Goal: Task Accomplishment & Management: Manage account settings

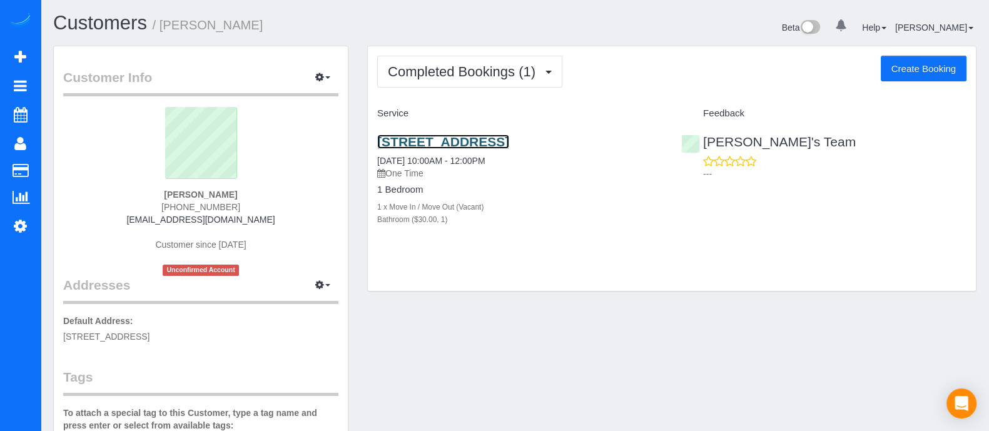
click at [461, 149] on link "[STREET_ADDRESS]" at bounding box center [443, 142] width 132 height 14
click at [920, 73] on button "Create Booking" at bounding box center [924, 69] width 86 height 26
select select "GA"
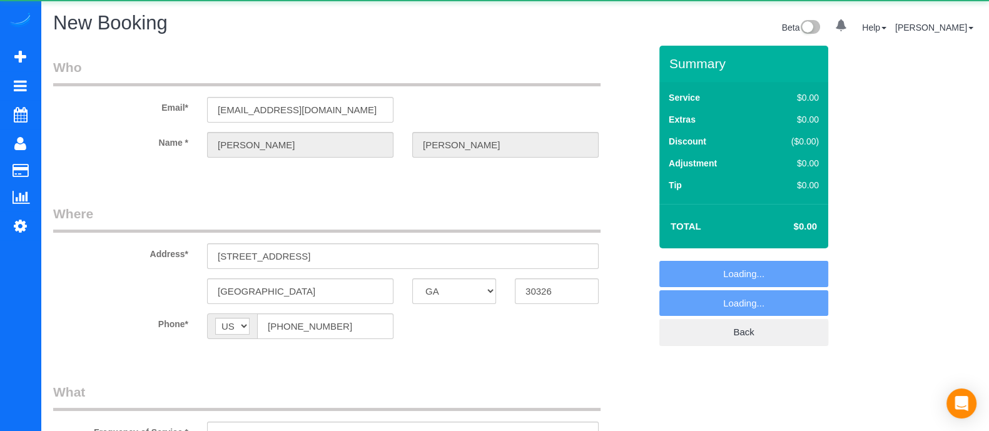
select select "object:2400"
select select "string:fspay-da301bfc-5be1-4377-a960-6fe0729c165e"
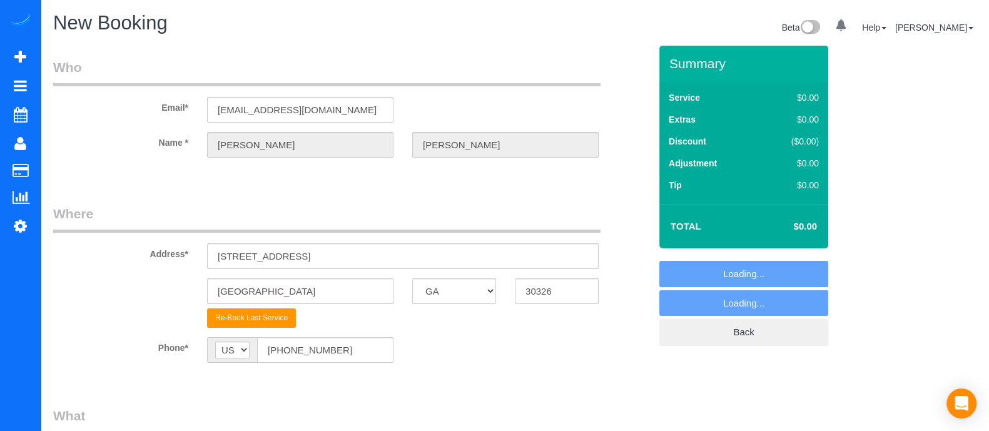
select select "object:2499"
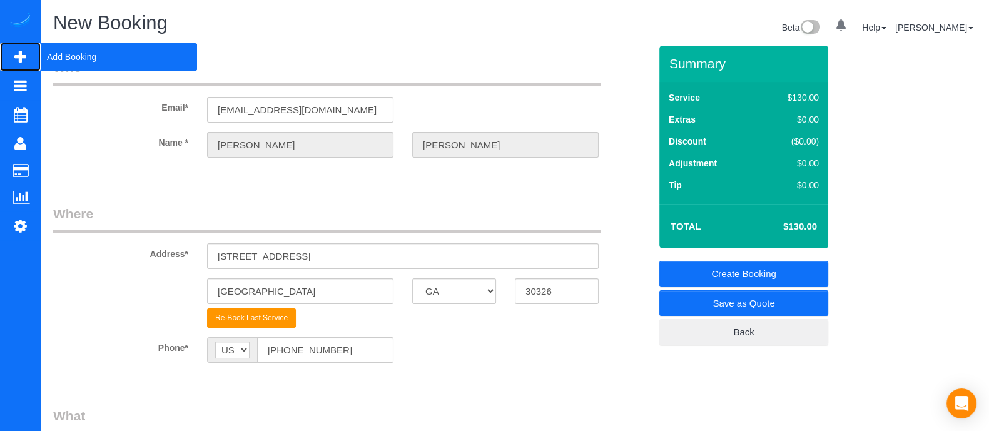
click at [79, 51] on span "Add Booking" at bounding box center [119, 57] width 156 height 29
click at [81, 53] on span "Add Booking" at bounding box center [119, 57] width 156 height 29
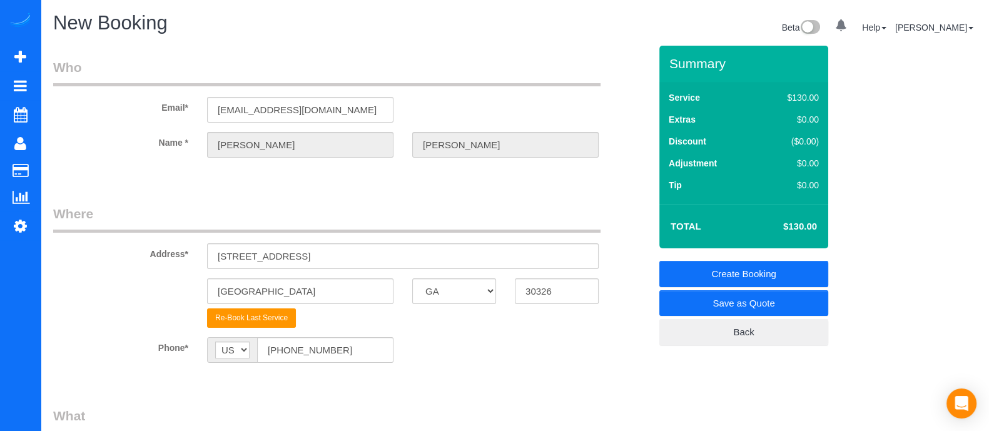
click at [137, 158] on sui-booking-customer "Email* [EMAIL_ADDRESS][DOMAIN_NAME] Name * [PERSON_NAME]" at bounding box center [351, 114] width 597 height 112
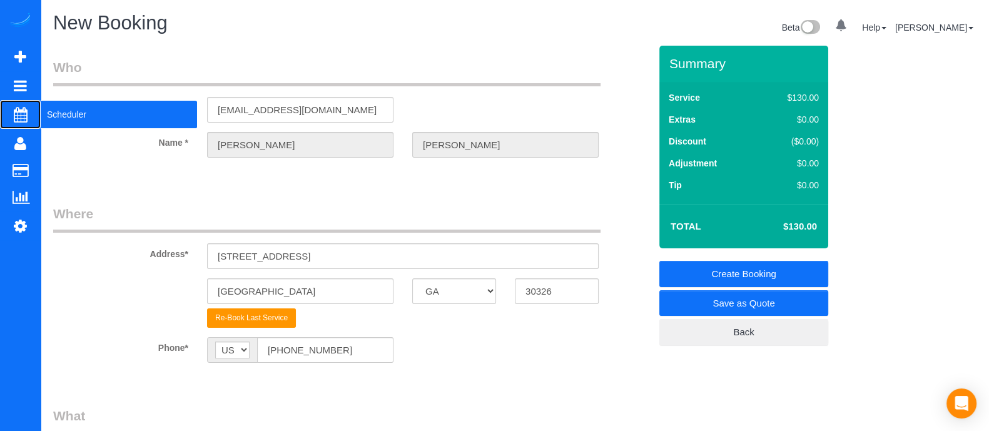
click at [75, 121] on span "Scheduler" at bounding box center [119, 114] width 156 height 29
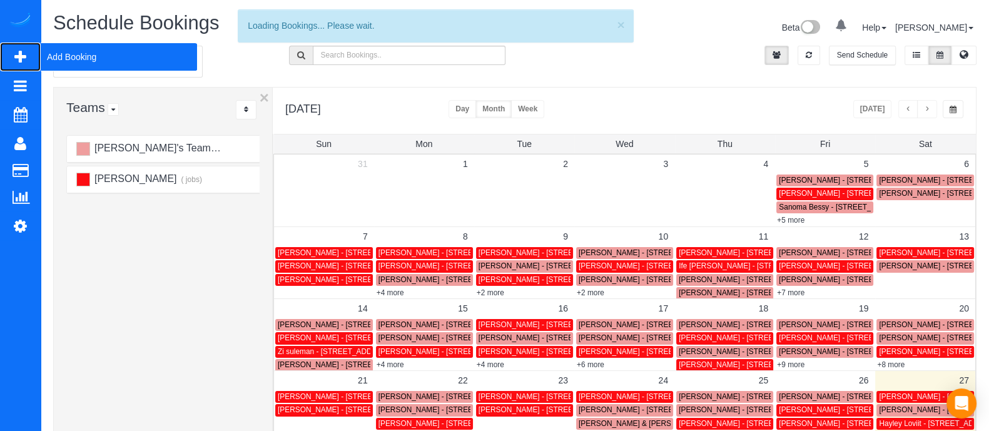
click at [74, 59] on span "Add Booking" at bounding box center [119, 57] width 156 height 29
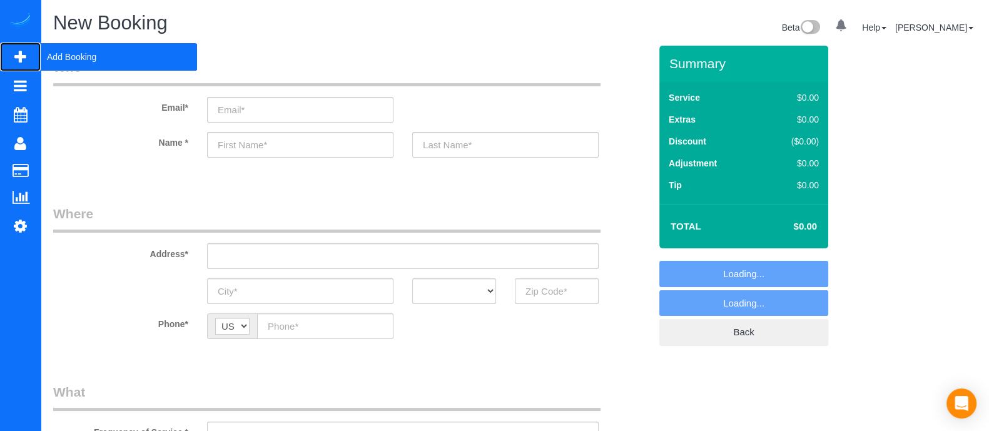
select select "object:3091"
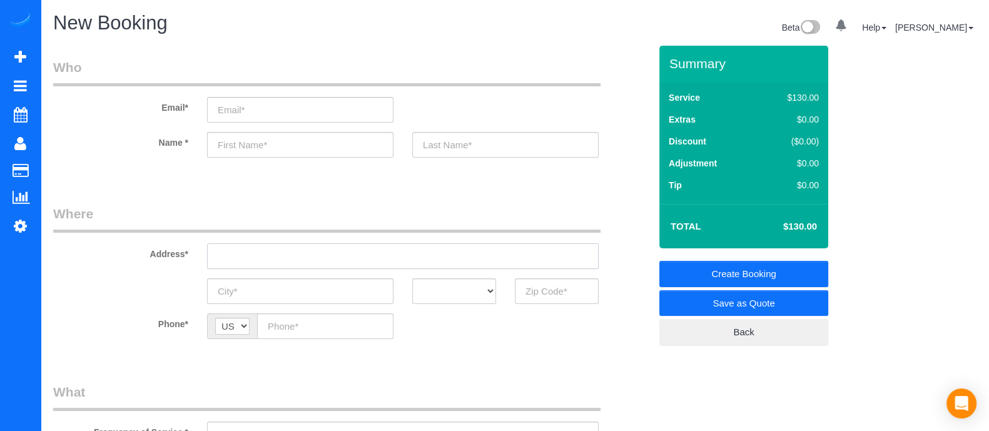
click at [346, 264] on input "text" at bounding box center [403, 256] width 392 height 26
drag, startPoint x: 329, startPoint y: 255, endPoint x: 188, endPoint y: 265, distance: 141.8
click at [188, 265] on div "Address* [STREET_ADDRESS]" at bounding box center [352, 237] width 616 height 64
type input "[STREET_ADDRESS]"
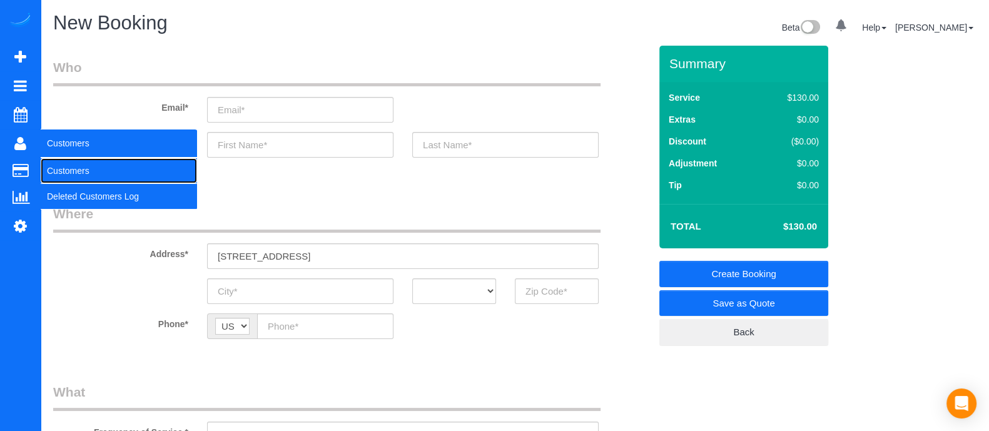
click at [71, 177] on link "Customers" at bounding box center [119, 170] width 156 height 25
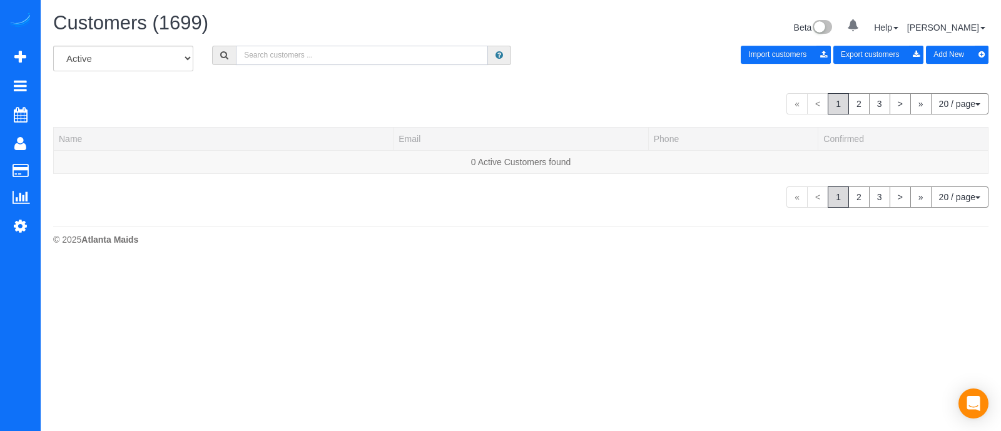
paste input "[PHONE_NUMBER]"
click at [248, 60] on input "[PHONE_NUMBER]" at bounding box center [362, 55] width 252 height 19
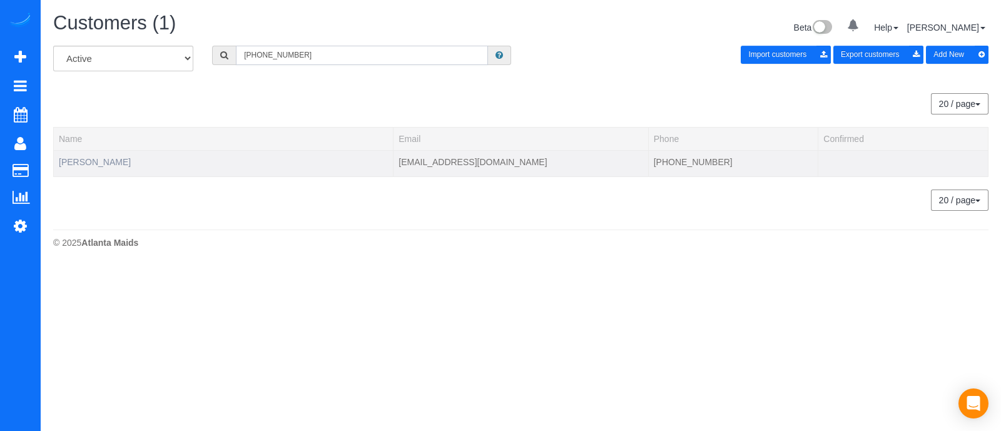
type input "[PHONE_NUMBER]"
click at [115, 157] on link "[PERSON_NAME]" at bounding box center [95, 162] width 72 height 10
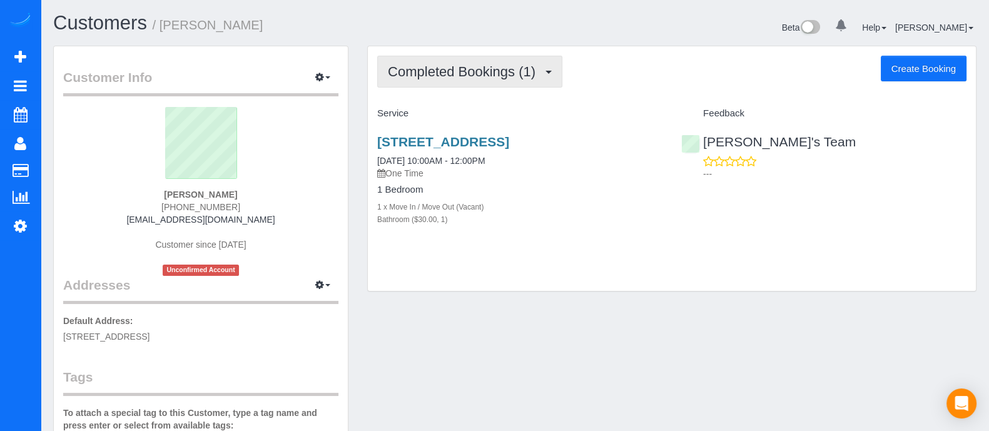
click at [509, 73] on span "Completed Bookings (1)" at bounding box center [465, 72] width 154 height 16
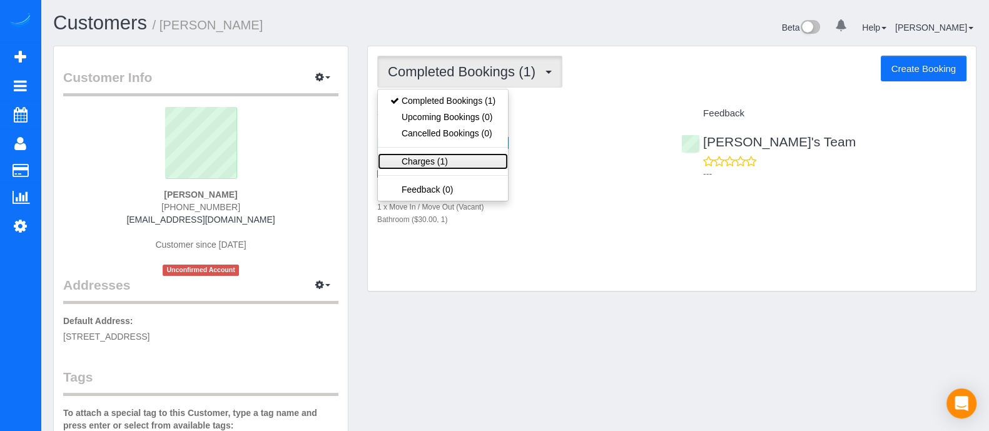
click at [436, 163] on link "Charges (1)" at bounding box center [443, 161] width 130 height 16
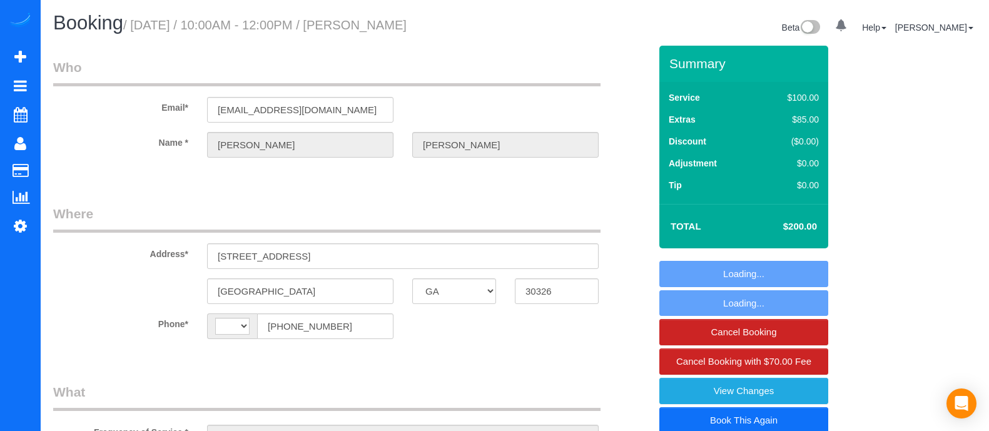
select select "GA"
select select "string:[GEOGRAPHIC_DATA]"
select select "number:3"
select select "number:6"
select select "object:740"
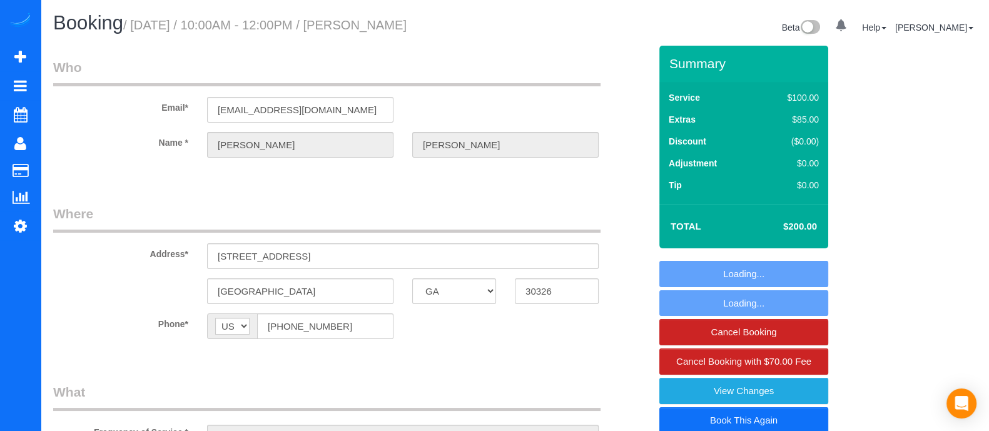
select select "spot1"
select select "object:760"
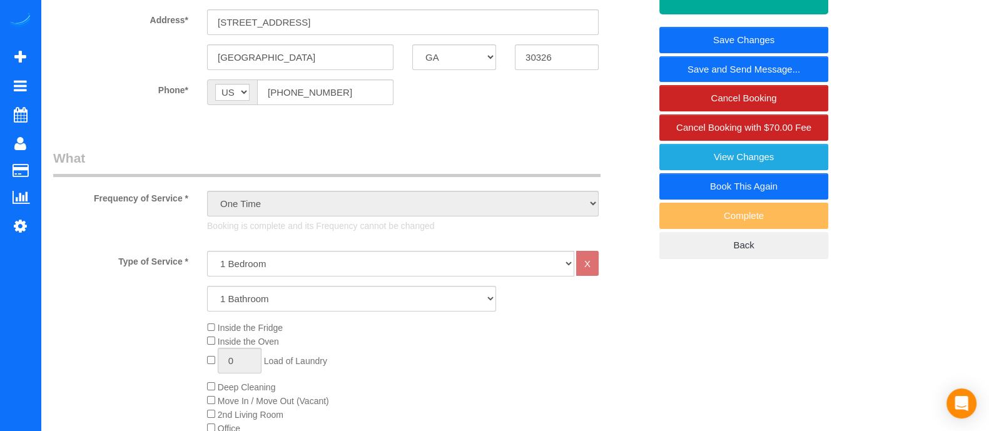
scroll to position [232, 0]
